Goal: Information Seeking & Learning: Learn about a topic

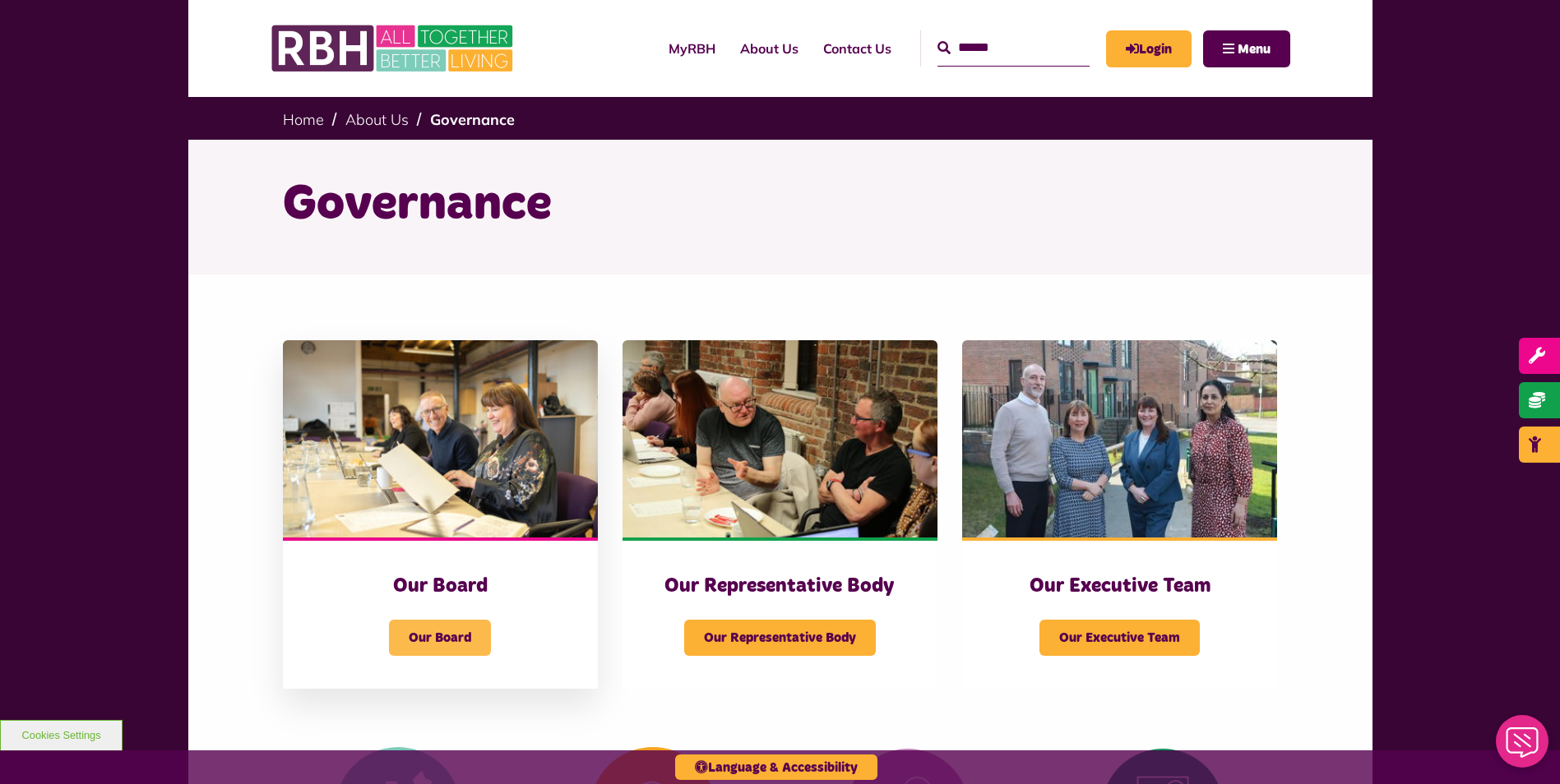
click at [433, 621] on span "Our Board" at bounding box center [440, 638] width 102 height 36
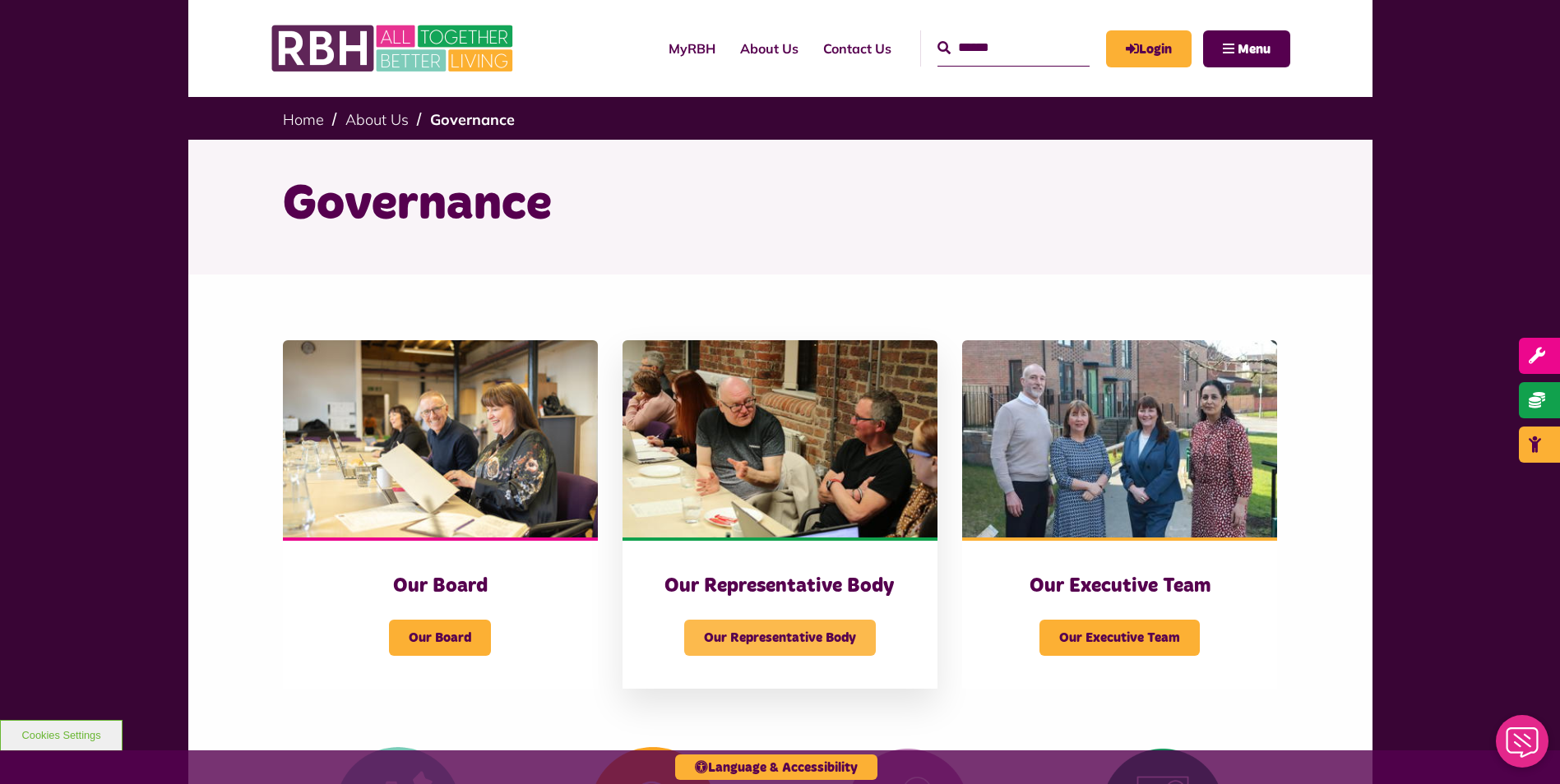
click at [779, 649] on span "Our Representative Body" at bounding box center [780, 638] width 192 height 36
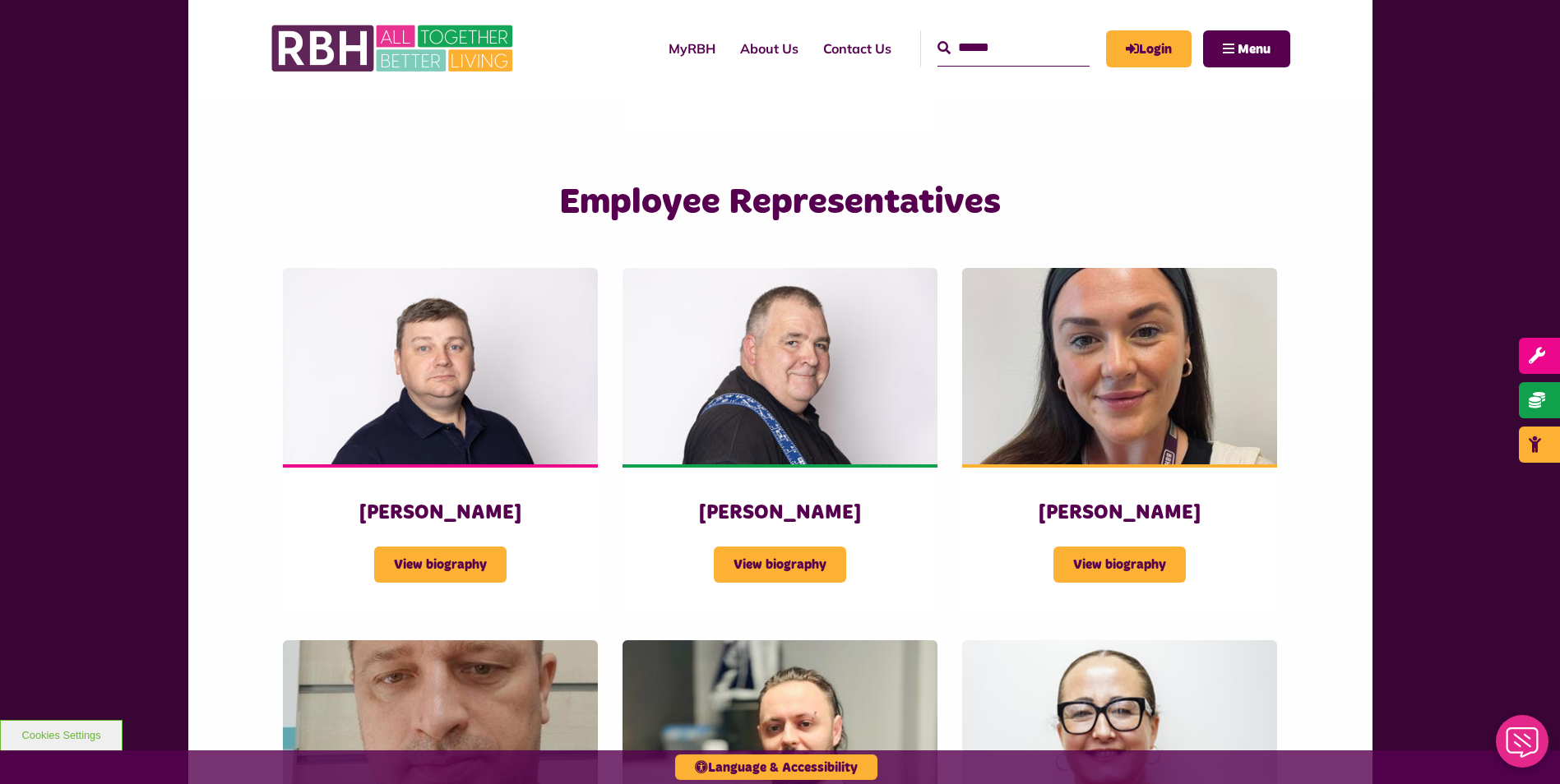
scroll to position [2626, 0]
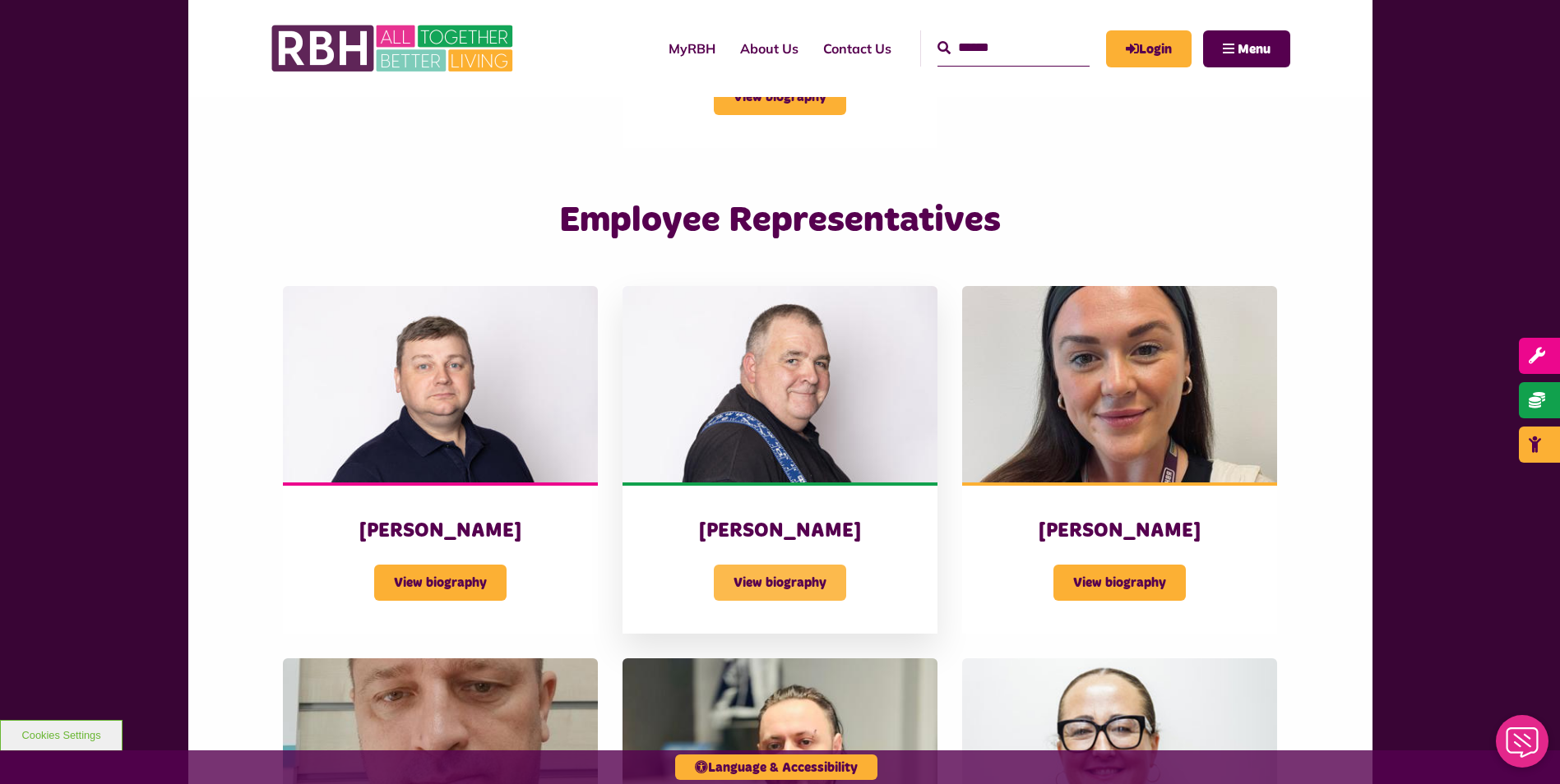
click at [832, 565] on span "View biography" at bounding box center [780, 583] width 132 height 36
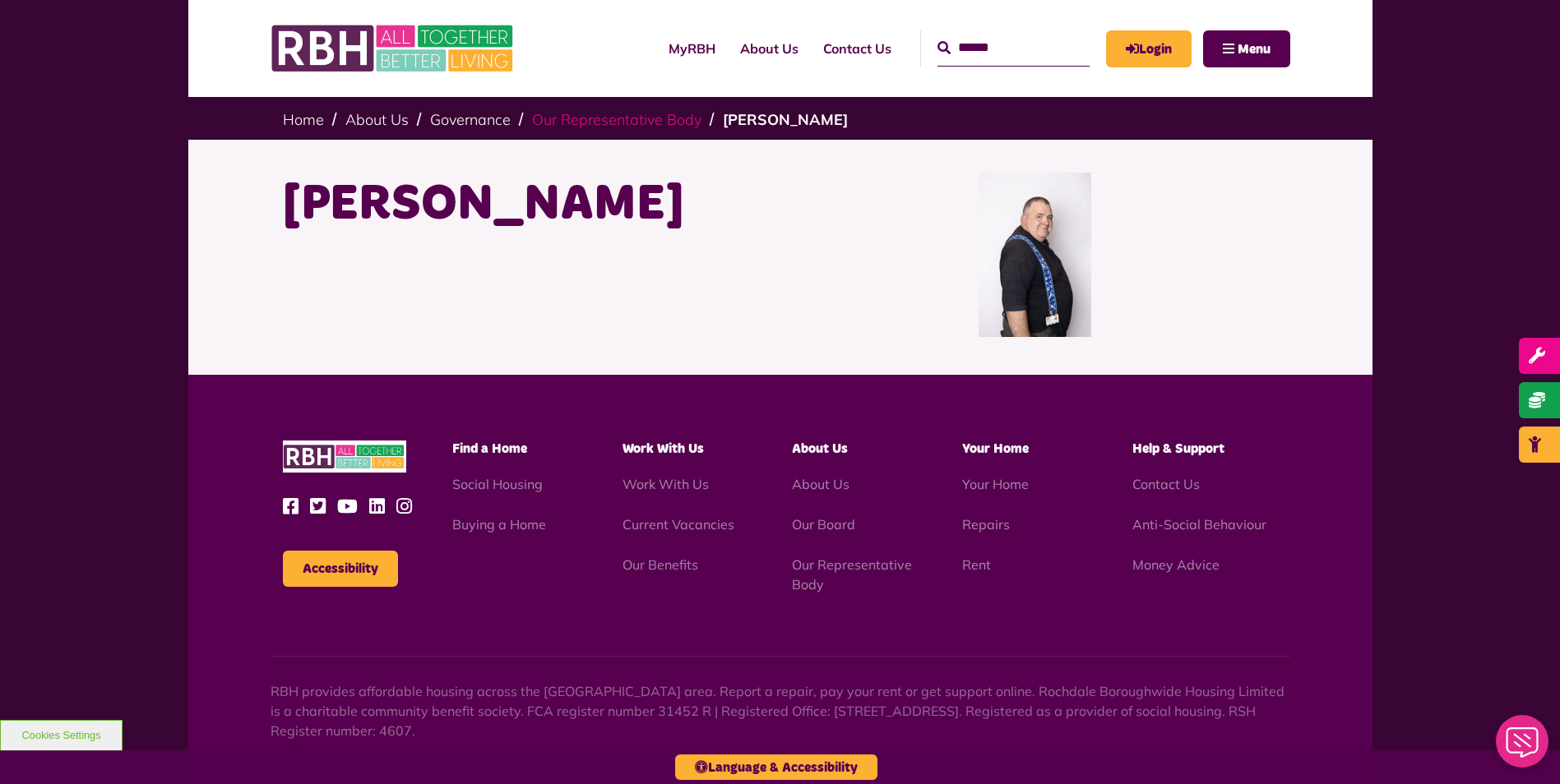
click at [607, 119] on link "Our Representative Body" at bounding box center [617, 120] width 170 height 19
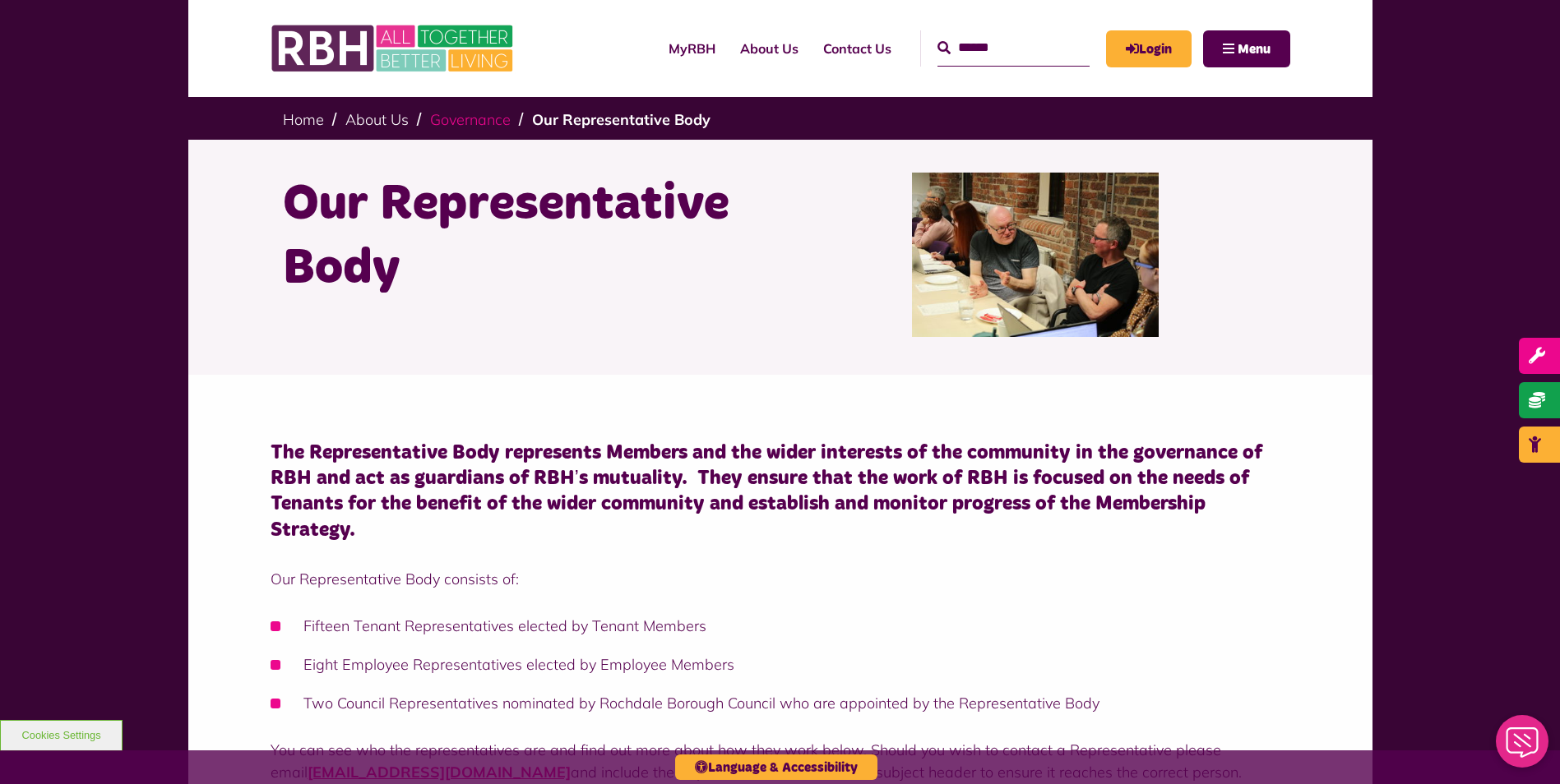
click at [500, 125] on link "Governance" at bounding box center [471, 120] width 81 height 19
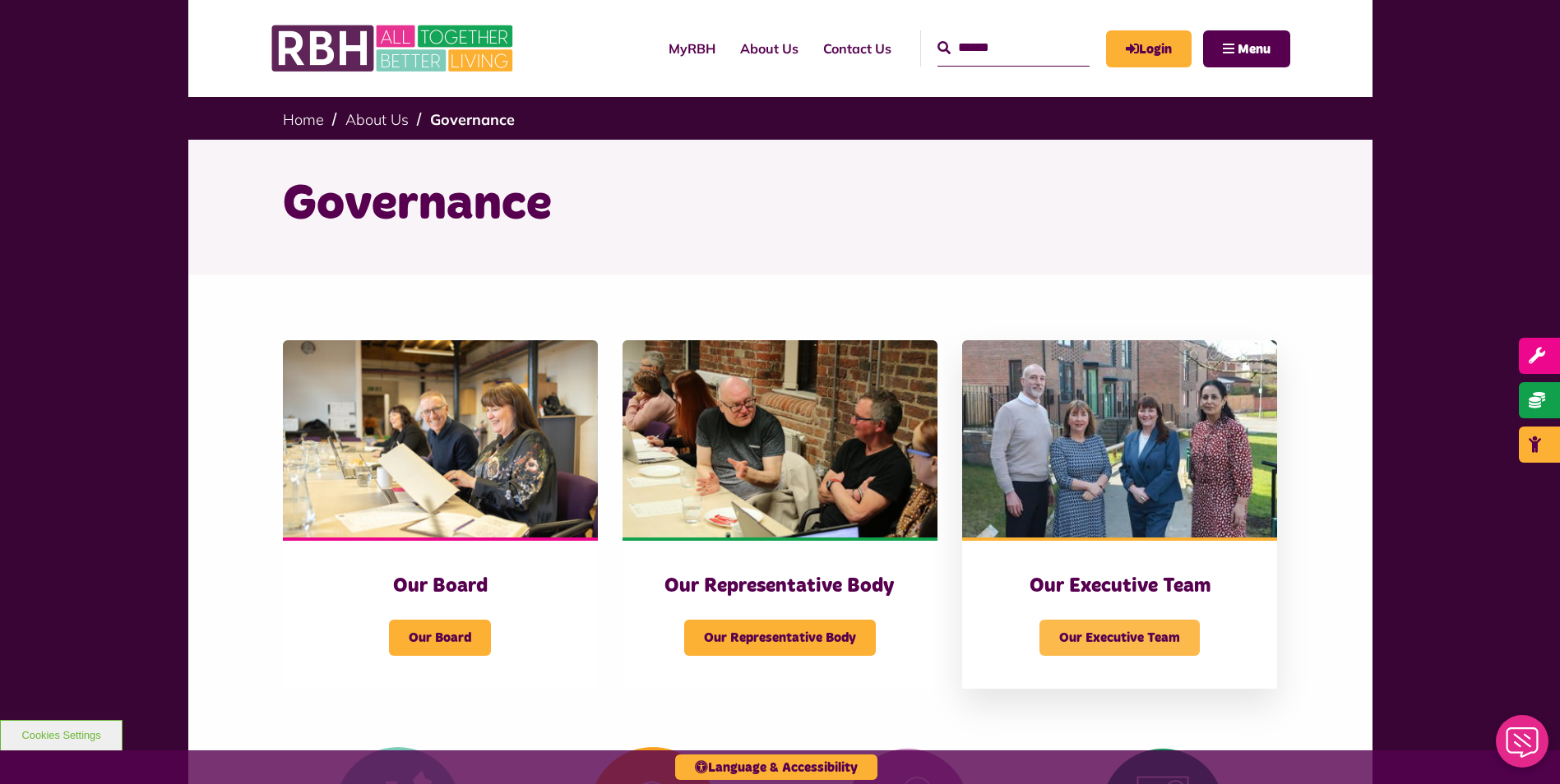
click at [1156, 642] on span "Our Executive Team" at bounding box center [1119, 638] width 160 height 36
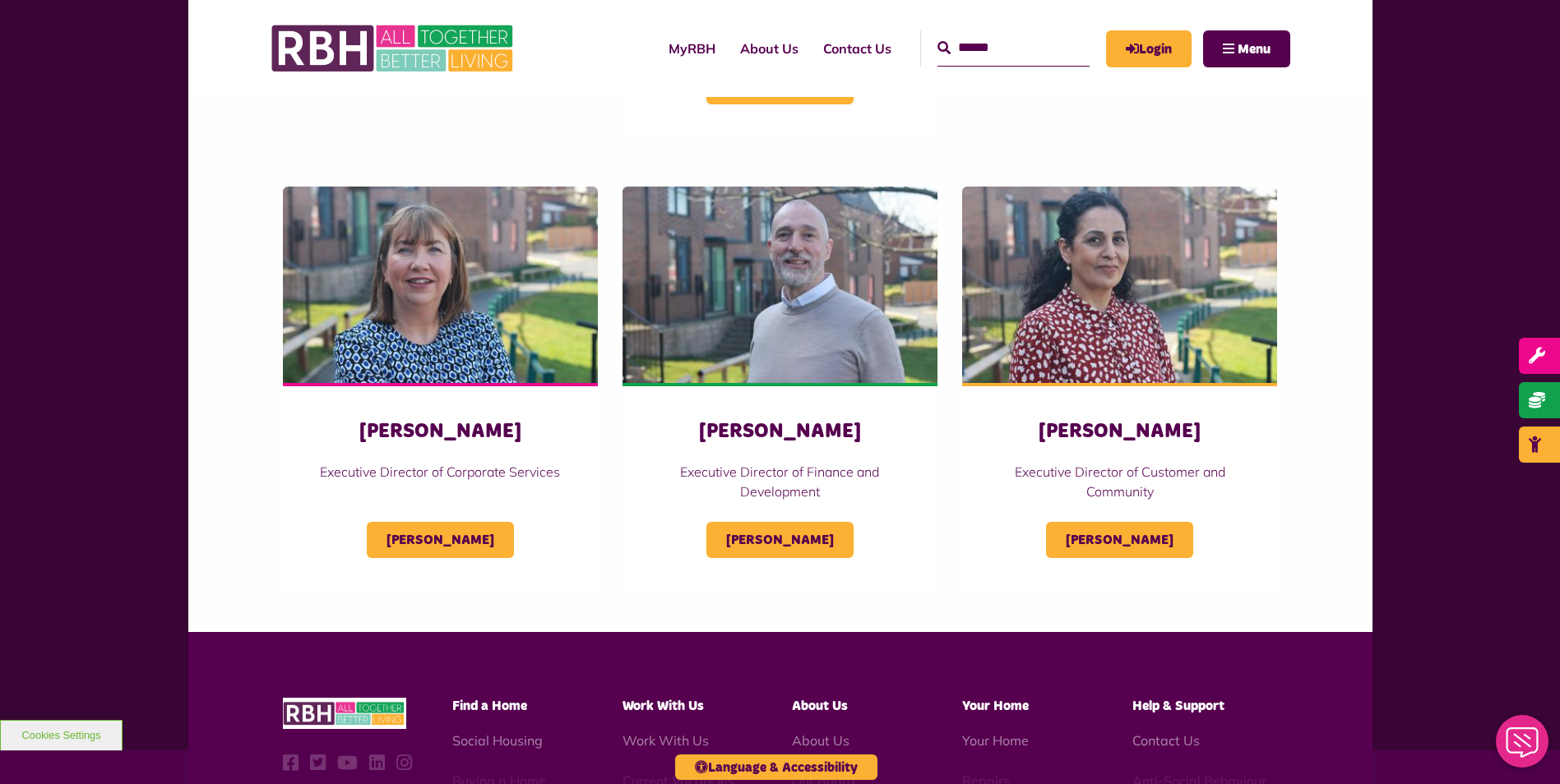
scroll to position [679, 0]
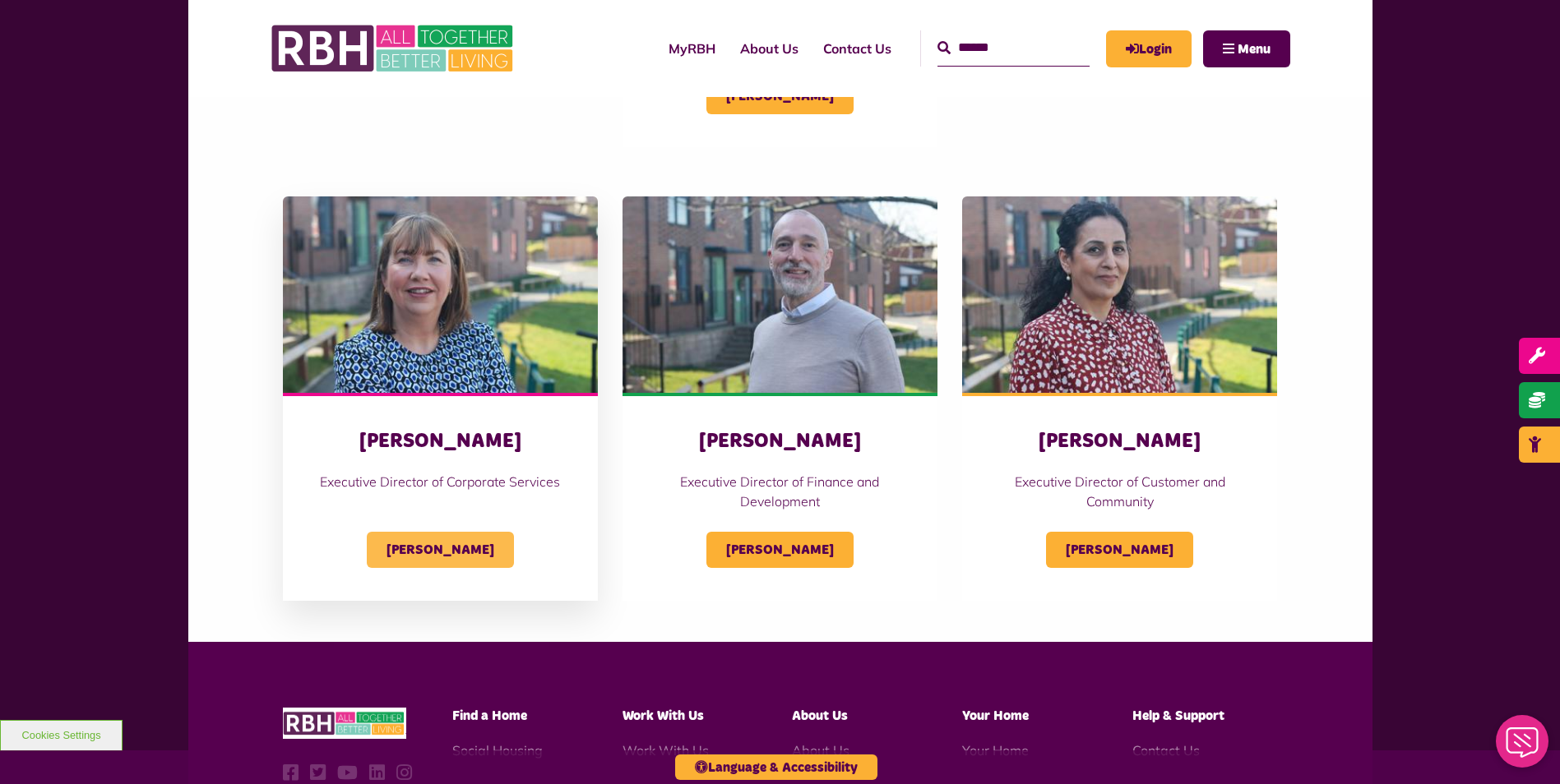
click at [448, 537] on span "Sandra Coleing" at bounding box center [441, 550] width 148 height 36
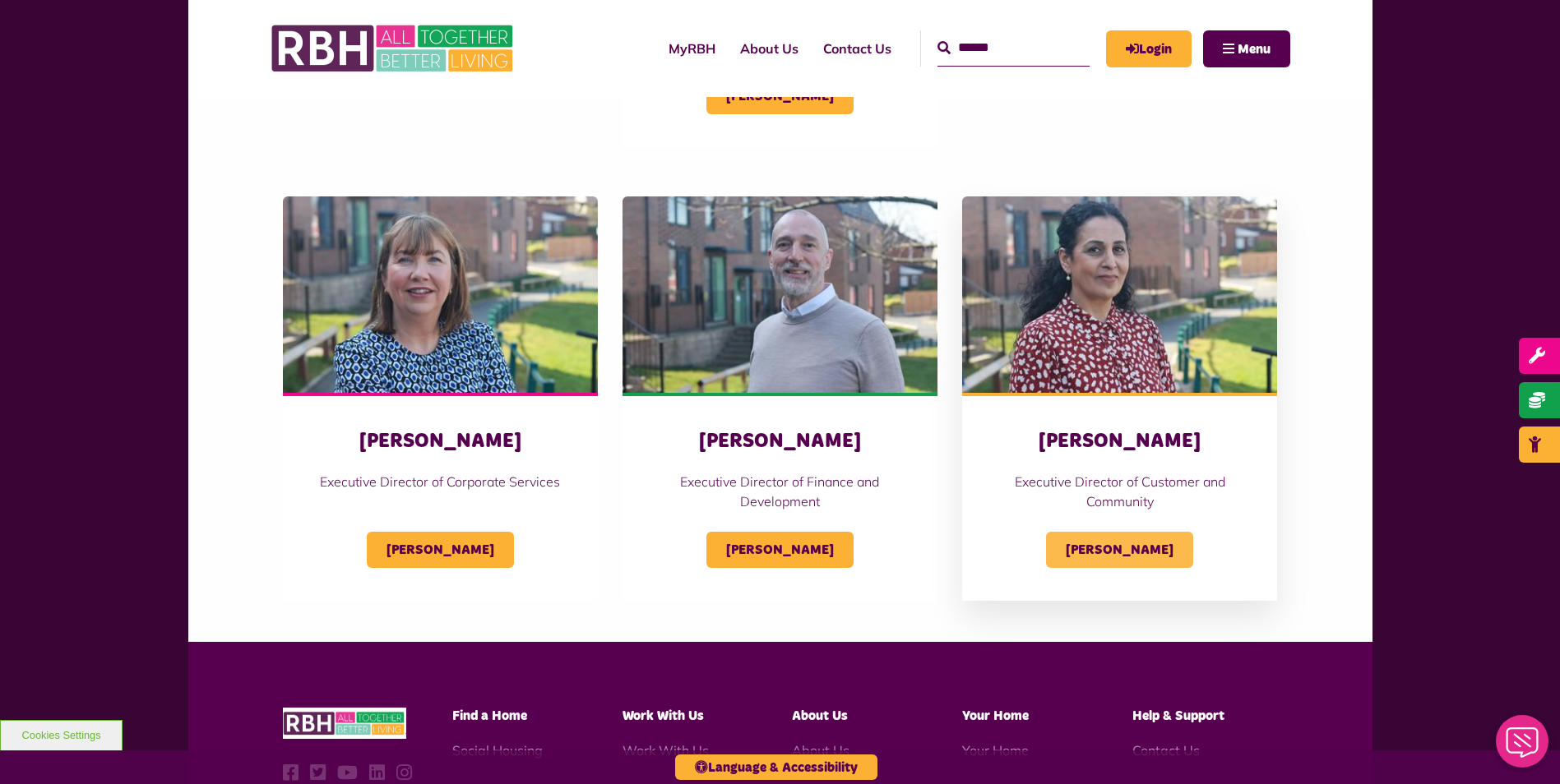
click at [1143, 556] on span "[PERSON_NAME]" at bounding box center [1120, 550] width 148 height 36
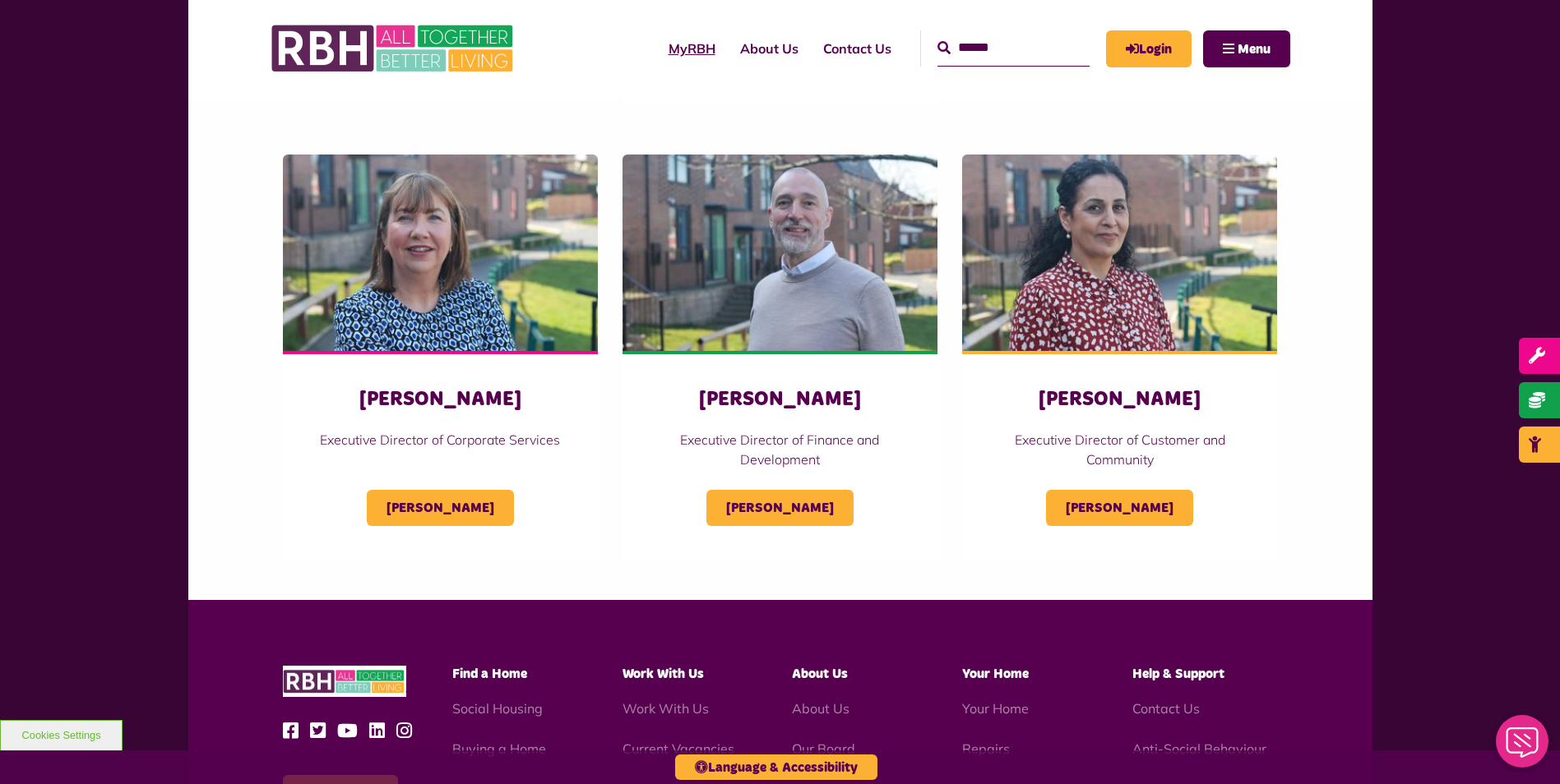
scroll to position [760, 0]
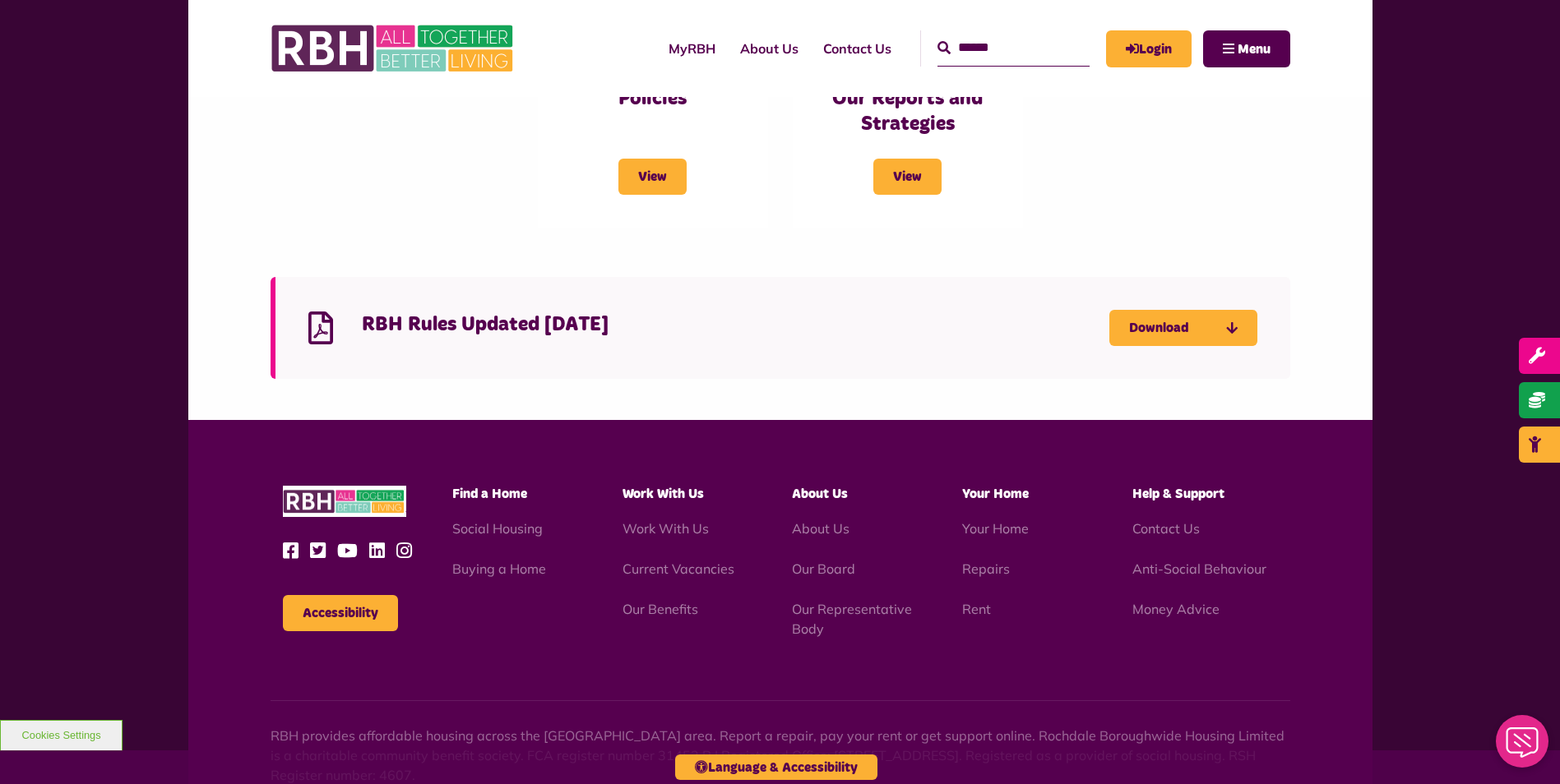
scroll to position [1198, 0]
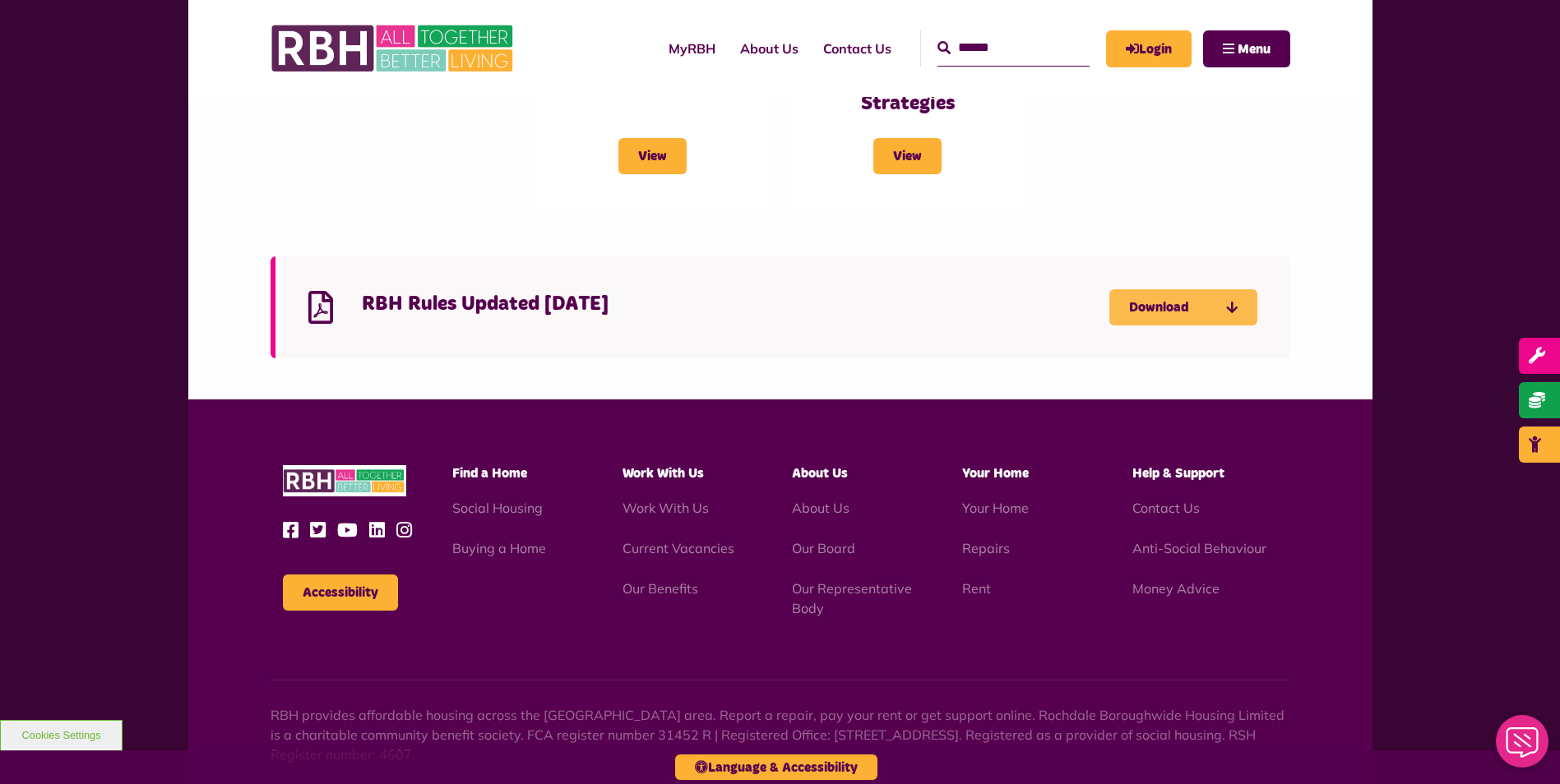
click at [1205, 309] on link "Download" at bounding box center [1183, 308] width 148 height 36
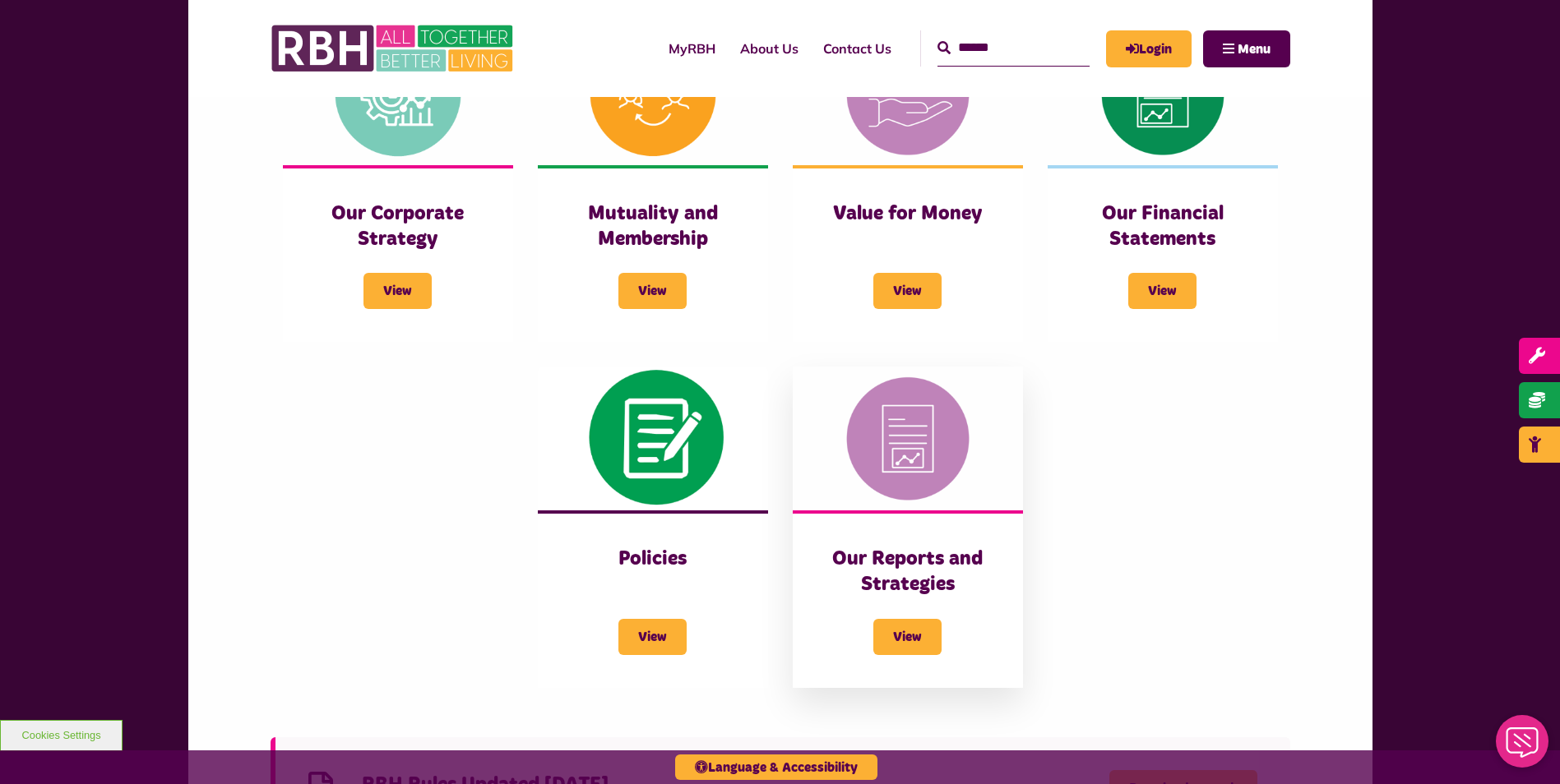
scroll to position [688, 0]
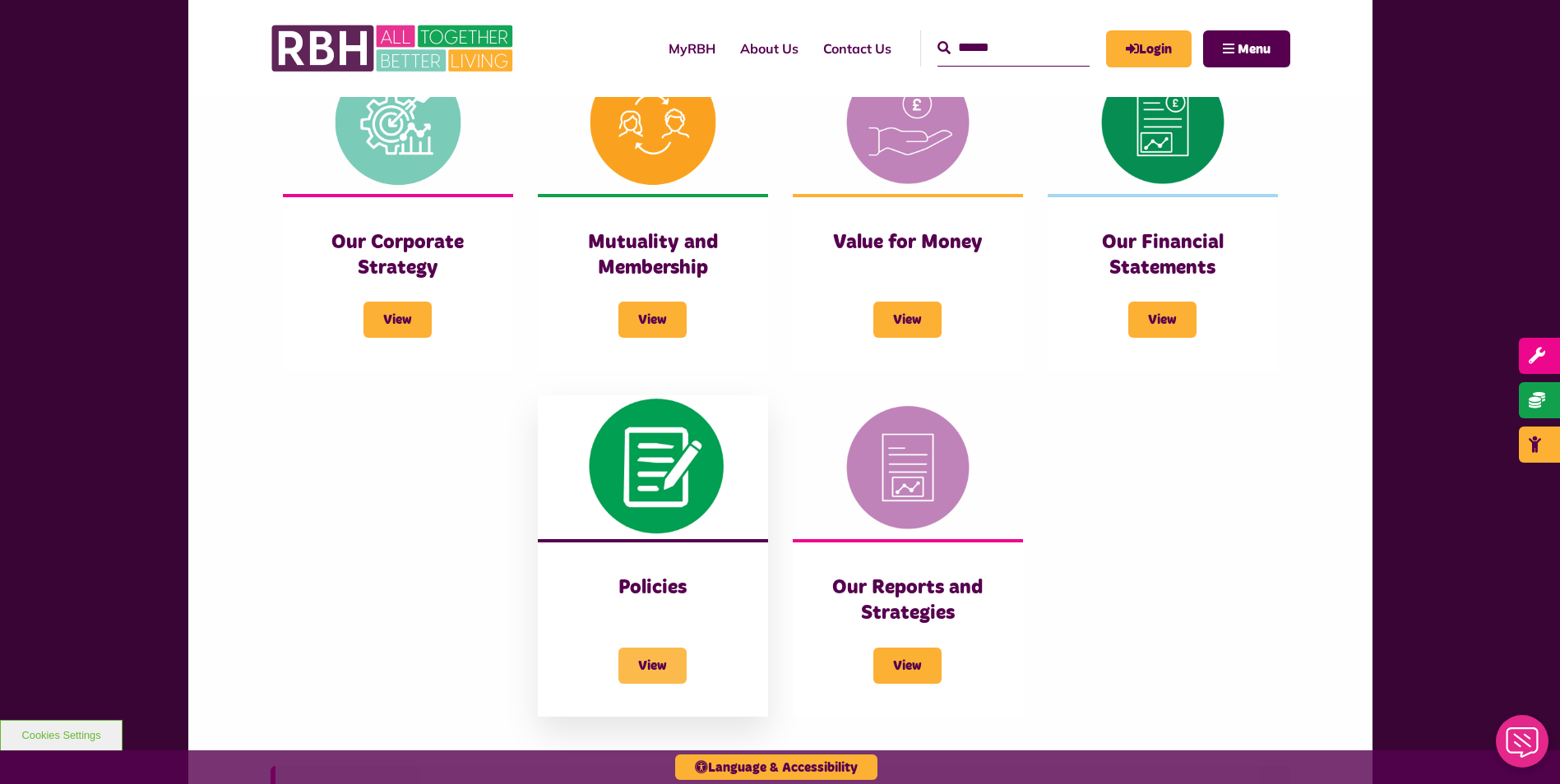
click at [663, 680] on span "View" at bounding box center [652, 666] width 68 height 36
